Goal: Task Accomplishment & Management: Use online tool/utility

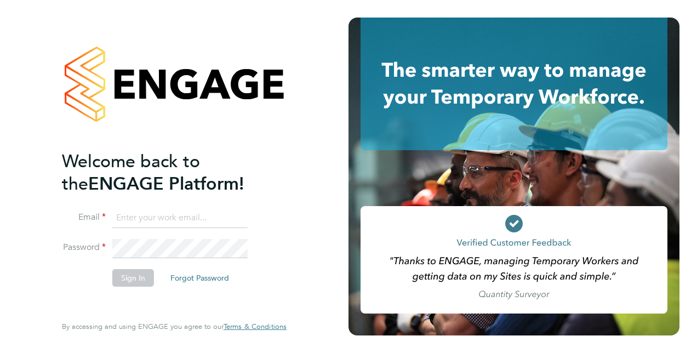
click at [169, 210] on input at bounding box center [179, 218] width 135 height 20
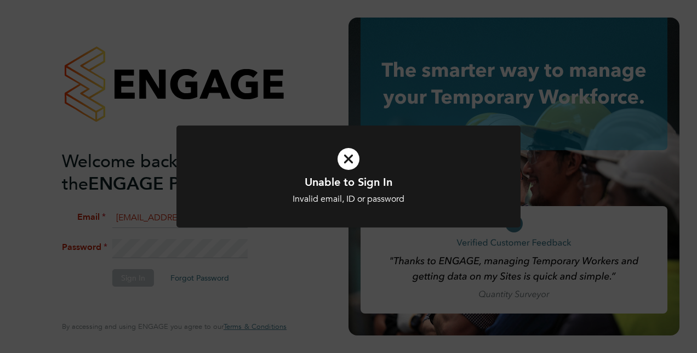
drag, startPoint x: 232, startPoint y: 265, endPoint x: 241, endPoint y: 257, distance: 12.1
click at [232, 265] on div "Unable to Sign In Invalid email, ID or password Cancel Okay" at bounding box center [348, 176] width 697 height 353
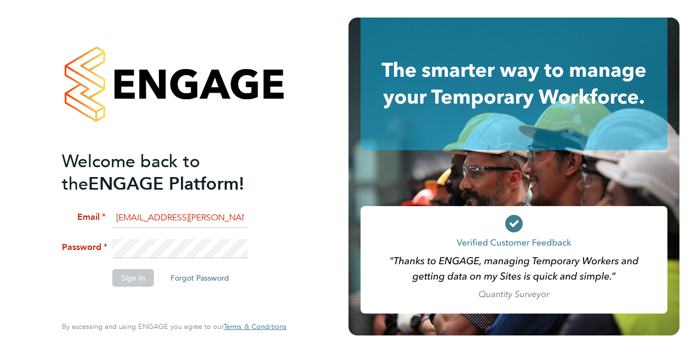
click at [88, 237] on fieldset "Email Angelique.Walley@justice.gov.uk Password Sign In Forgot Password" at bounding box center [169, 252] width 214 height 89
drag, startPoint x: 162, startPoint y: 217, endPoint x: 117, endPoint y: 217, distance: 44.4
click at [117, 217] on li "Email Angelique.Walley@justice.gov.uk" at bounding box center [169, 223] width 214 height 31
drag, startPoint x: 226, startPoint y: 220, endPoint x: 149, endPoint y: 217, distance: 77.3
click at [149, 217] on li "Email Angelique.Walley@justice.gov.uk" at bounding box center [169, 223] width 214 height 31
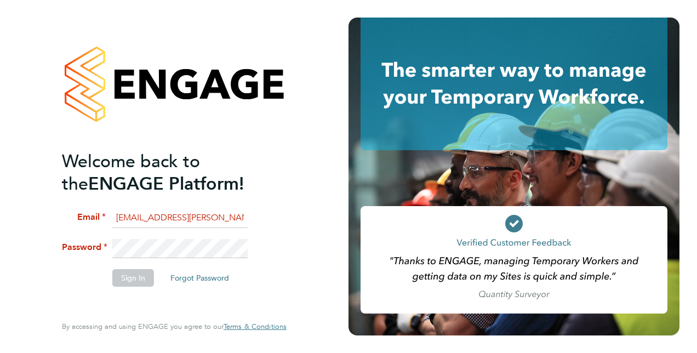
click at [161, 215] on input "Angelique.Walley@justice.gov.uk" at bounding box center [179, 218] width 135 height 20
drag, startPoint x: 250, startPoint y: 214, endPoint x: 160, endPoint y: 212, distance: 89.9
click at [159, 213] on li "Email Angelique.Walley@justice.gov.uk" at bounding box center [169, 223] width 214 height 31
click at [202, 220] on input "Angelique.Walley@justice.gov.uk" at bounding box center [179, 218] width 135 height 20
drag, startPoint x: 232, startPoint y: 218, endPoint x: 126, endPoint y: 220, distance: 105.7
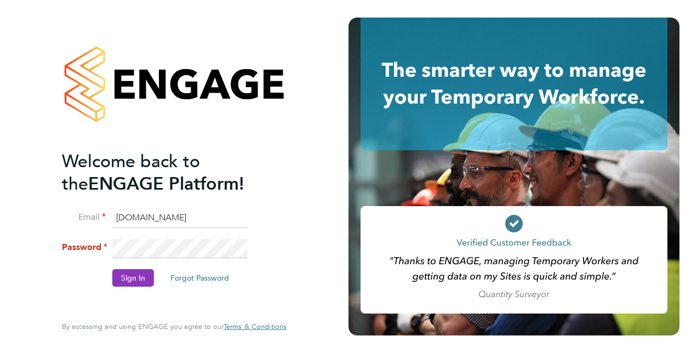
click at [126, 220] on input "Angelique.Walleytice.gov.uk" at bounding box center [179, 218] width 135 height 20
type input "A"
type input "simon.brooks@justice.gov.uk"
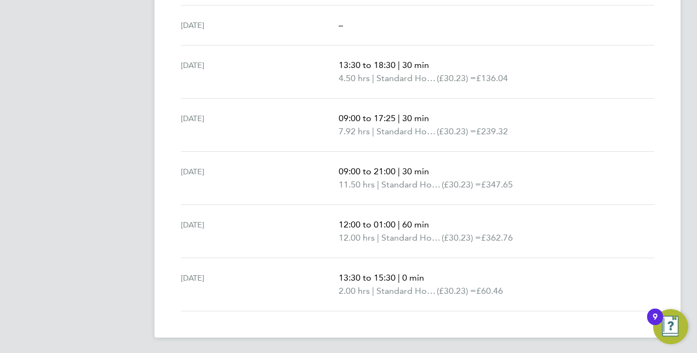
scroll to position [55, 0]
